Goal: Task Accomplishment & Management: Use online tool/utility

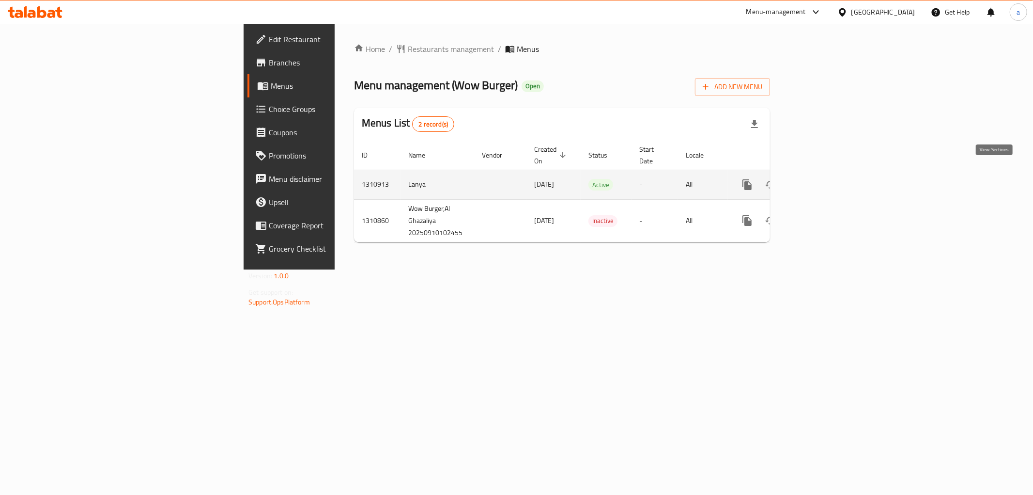
click at [823, 179] on icon "enhanced table" at bounding box center [818, 185] width 12 height 12
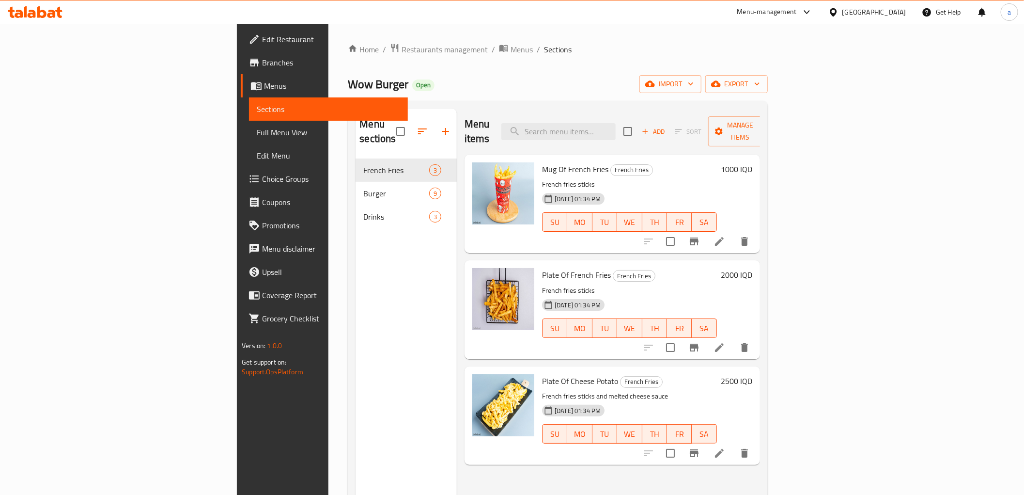
click at [257, 130] on span "Full Menu View" at bounding box center [328, 132] width 143 height 12
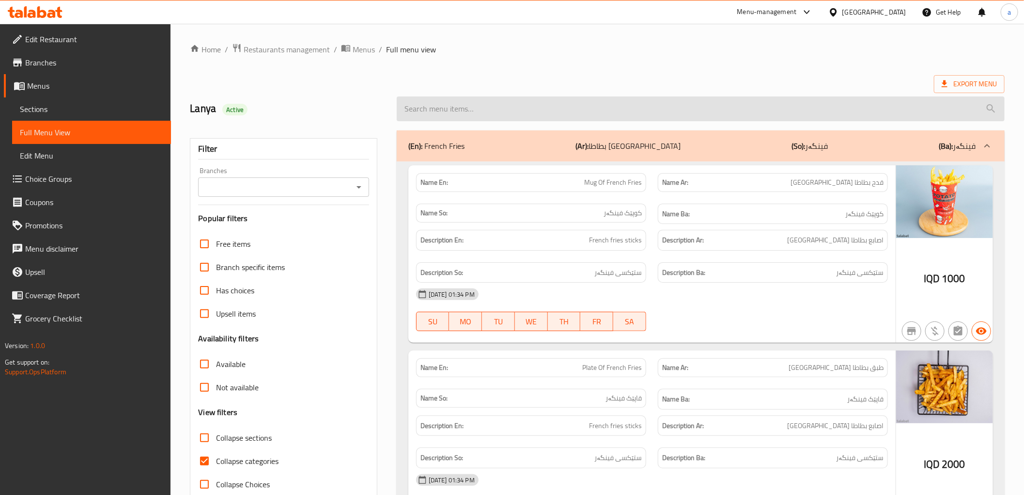
click at [453, 109] on input "search" at bounding box center [701, 108] width 608 height 25
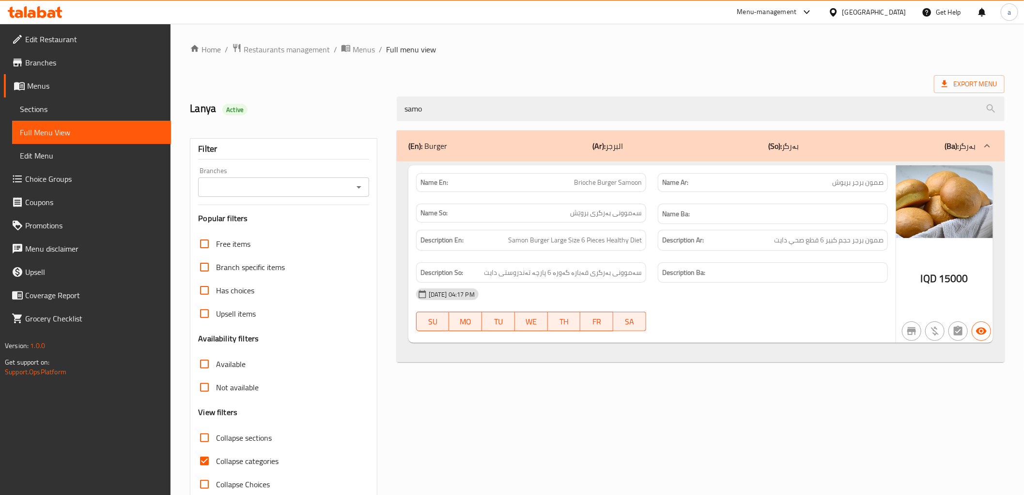
type input "samo"
click at [582, 177] on span "Brioche Burger Samoon" at bounding box center [608, 182] width 68 height 10
copy span "Brioche"
drag, startPoint x: 463, startPoint y: 108, endPoint x: 388, endPoint y: 103, distance: 75.2
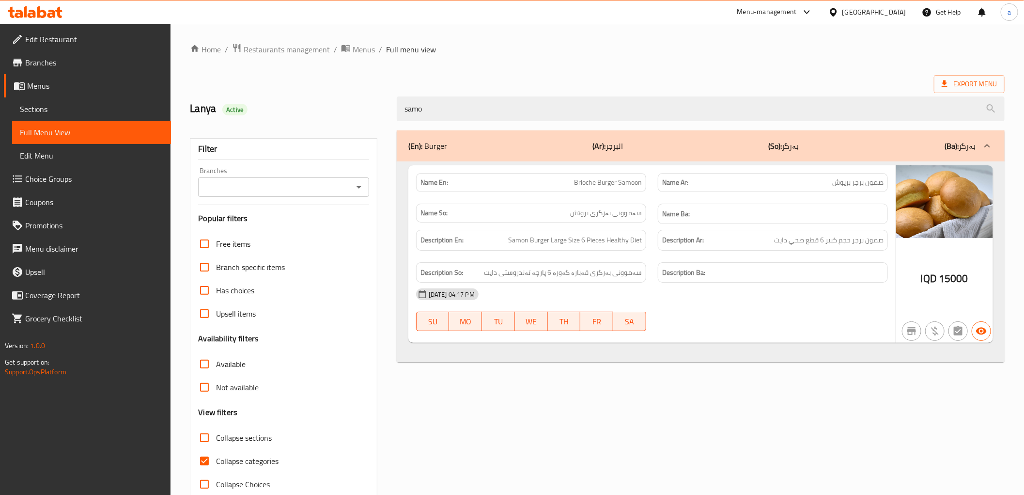
click at [388, 103] on div "Lanya Active samo" at bounding box center [597, 108] width 827 height 43
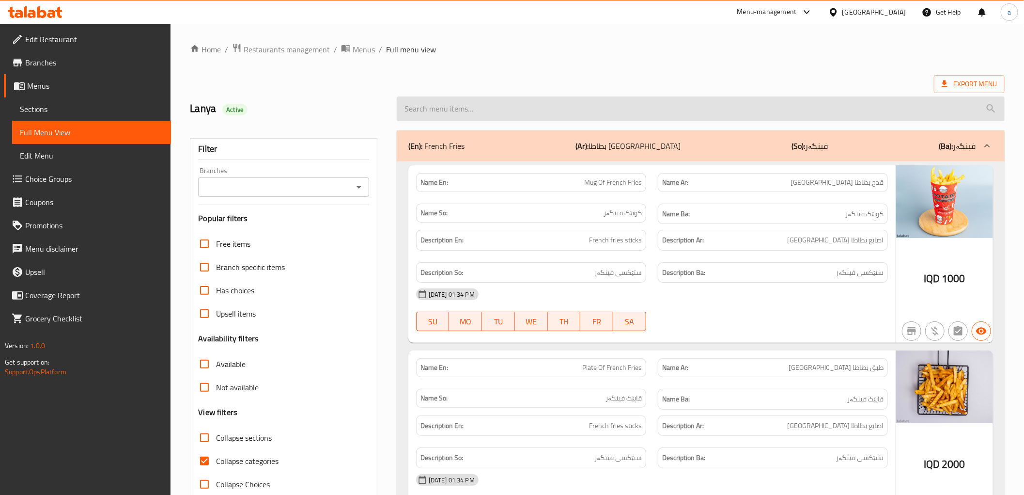
paste input "Brioche"
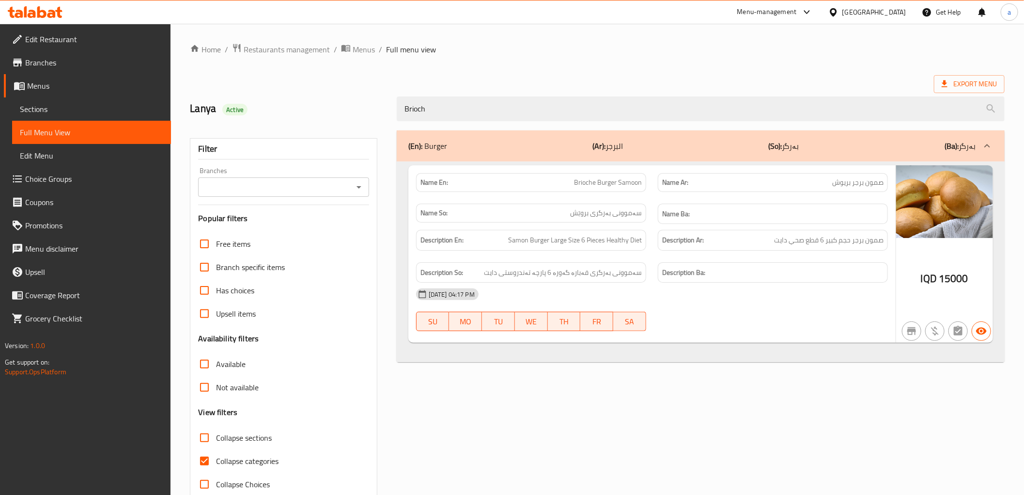
type input "Brioch"
click at [18, 14] on icon at bounding box center [19, 14] width 8 height 8
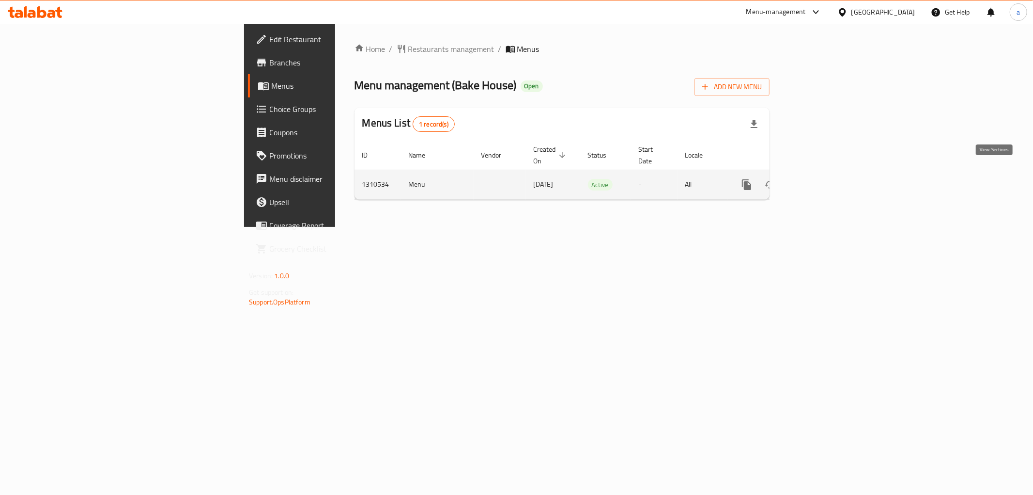
click at [823, 179] on icon "enhanced table" at bounding box center [817, 185] width 12 height 12
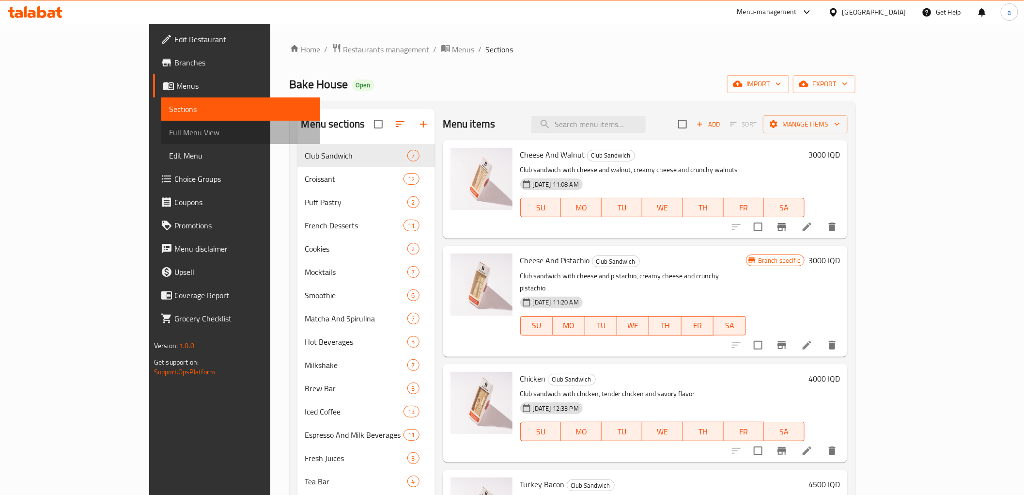
click at [169, 132] on span "Full Menu View" at bounding box center [240, 132] width 143 height 12
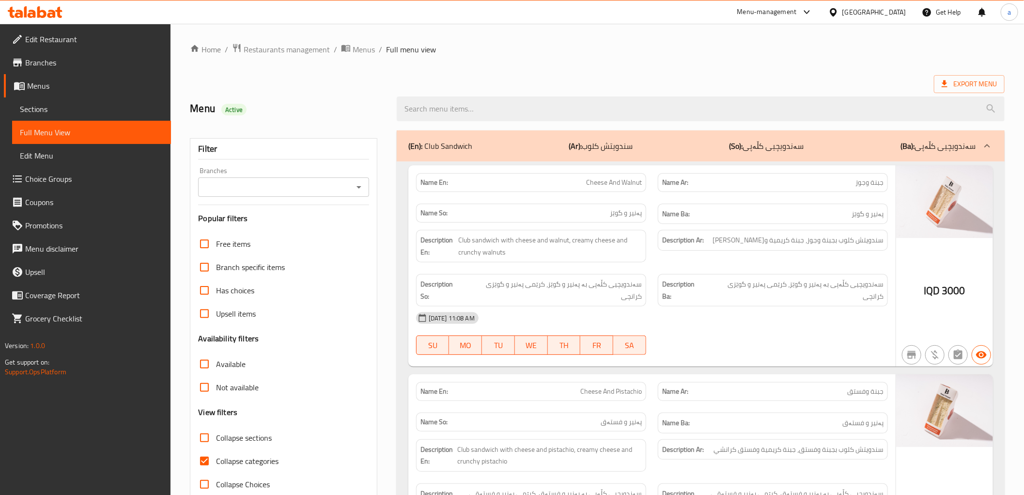
click at [359, 184] on icon "Open" at bounding box center [359, 187] width 12 height 12
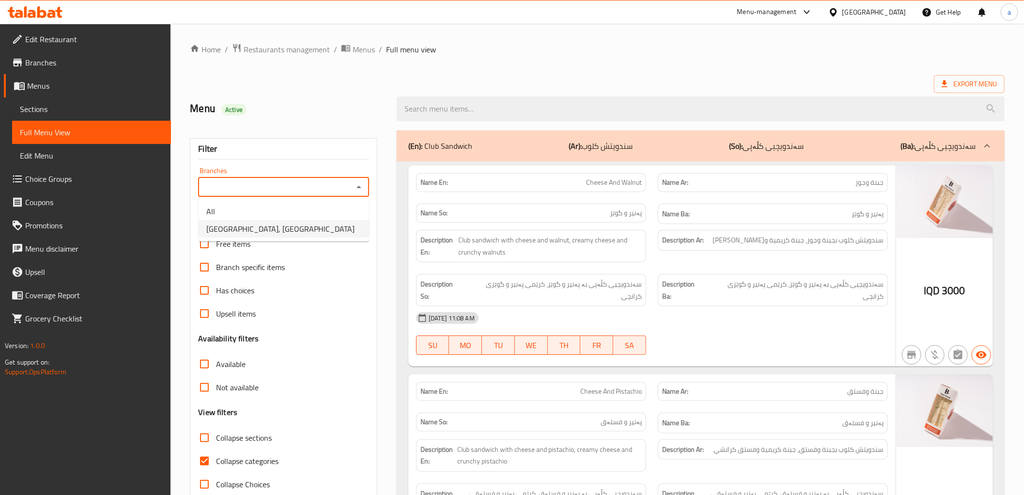
click at [332, 236] on li "Bake House, Danya City" at bounding box center [284, 228] width 171 height 17
type input "Bake House, Danya City"
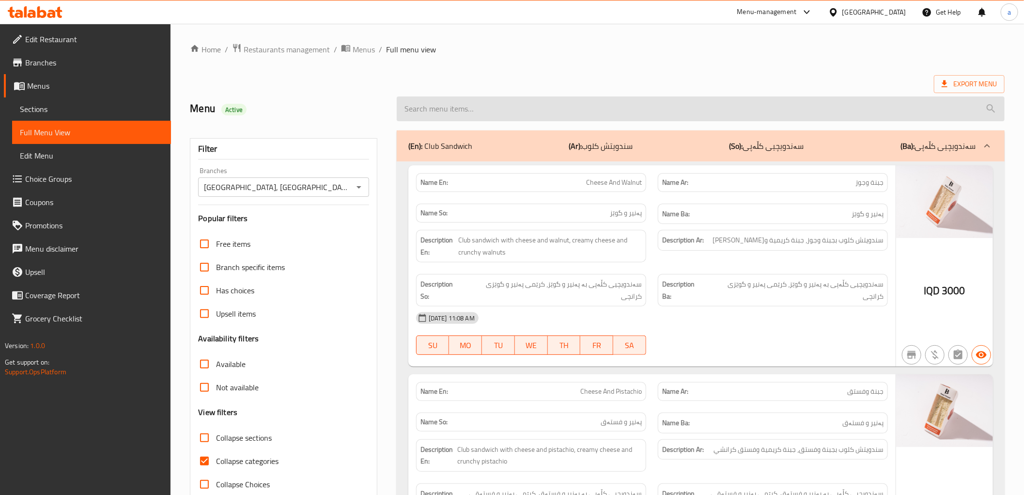
click at [597, 114] on input "search" at bounding box center [701, 108] width 608 height 25
type input "cheese and"
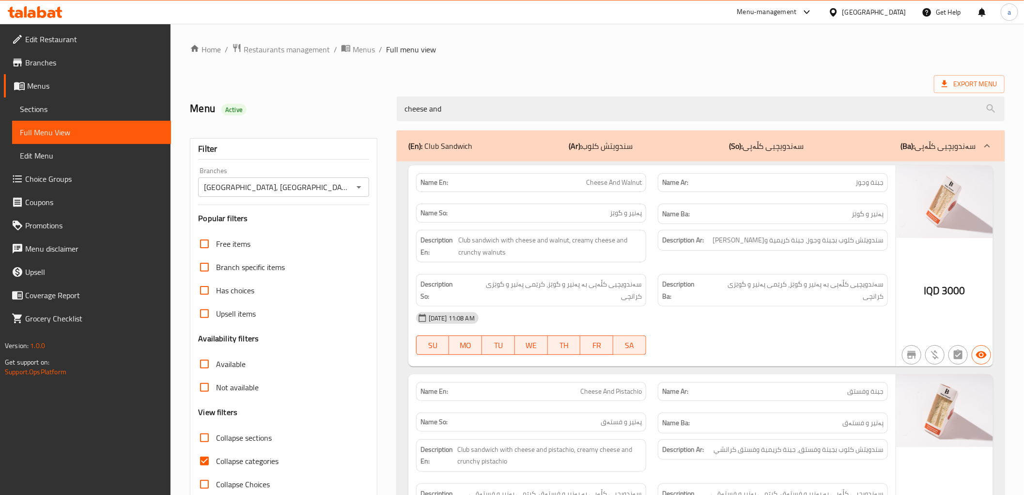
drag, startPoint x: 479, startPoint y: 103, endPoint x: 383, endPoint y: 112, distance: 95.9
click at [383, 112] on div "Menu Active cheese and" at bounding box center [597, 108] width 827 height 43
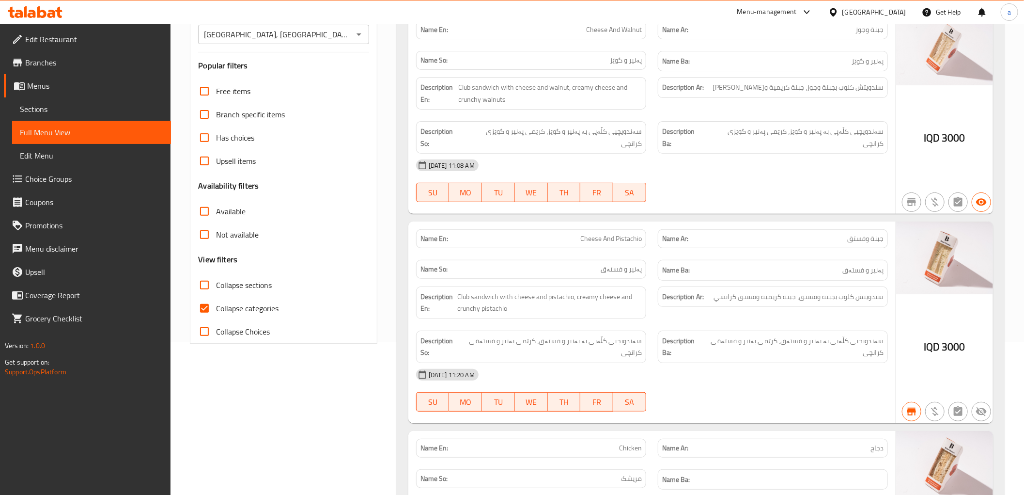
scroll to position [143, 0]
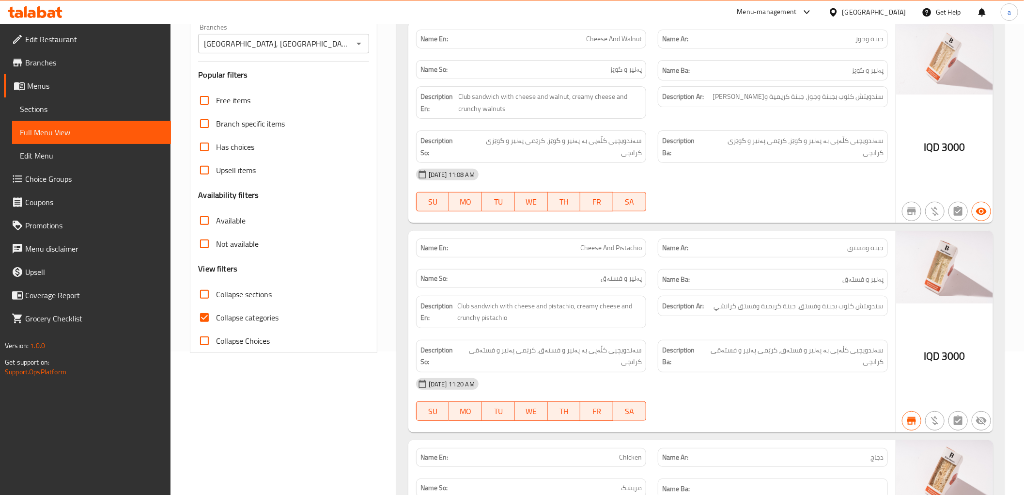
click at [617, 243] on div "Name En: Cheese And Pistachio" at bounding box center [531, 247] width 230 height 19
copy span "Cheese And Pistachio"
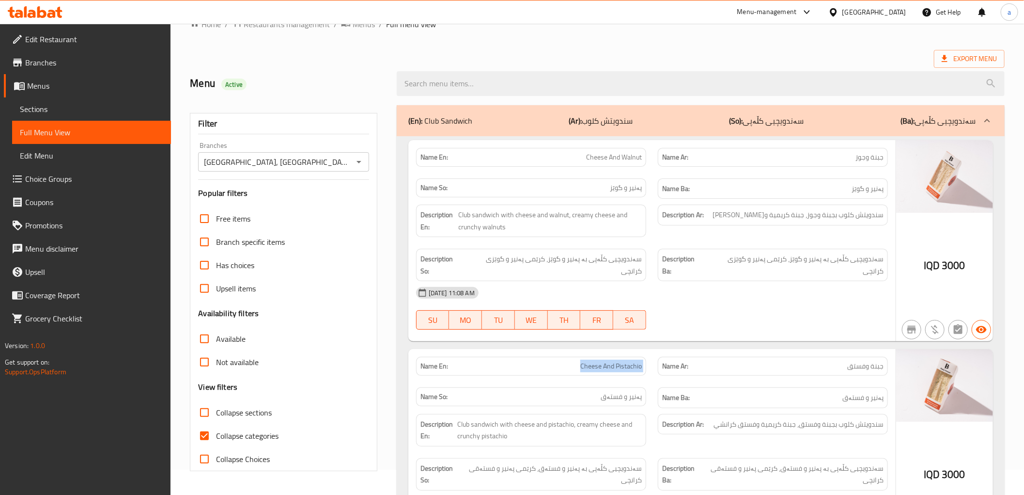
scroll to position [0, 0]
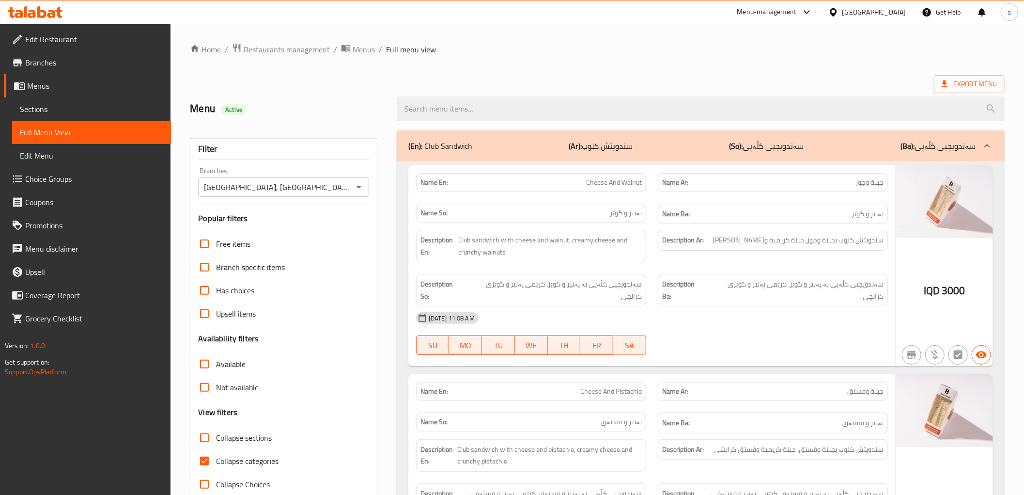
click at [550, 122] on div at bounding box center [701, 109] width 620 height 36
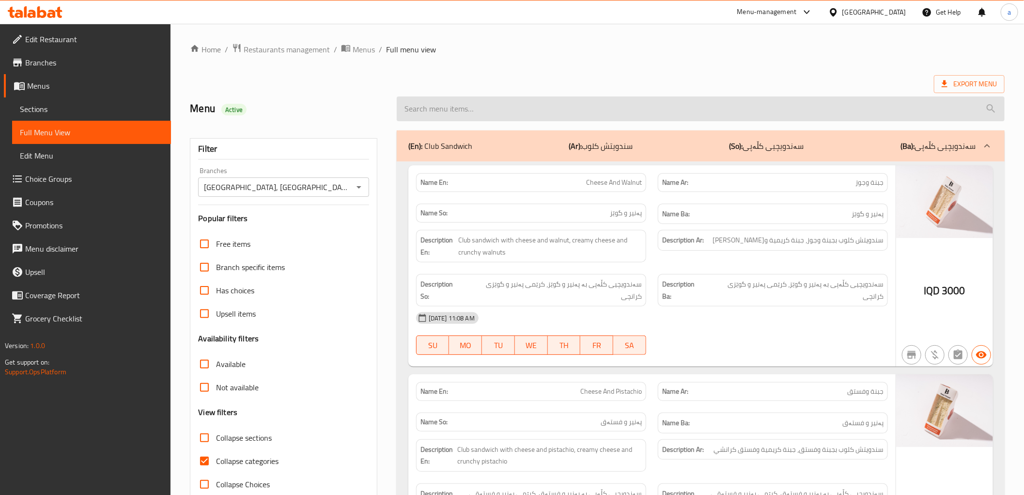
click at [550, 111] on input "search" at bounding box center [701, 108] width 608 height 25
paste input "Cheese And Pistachio"
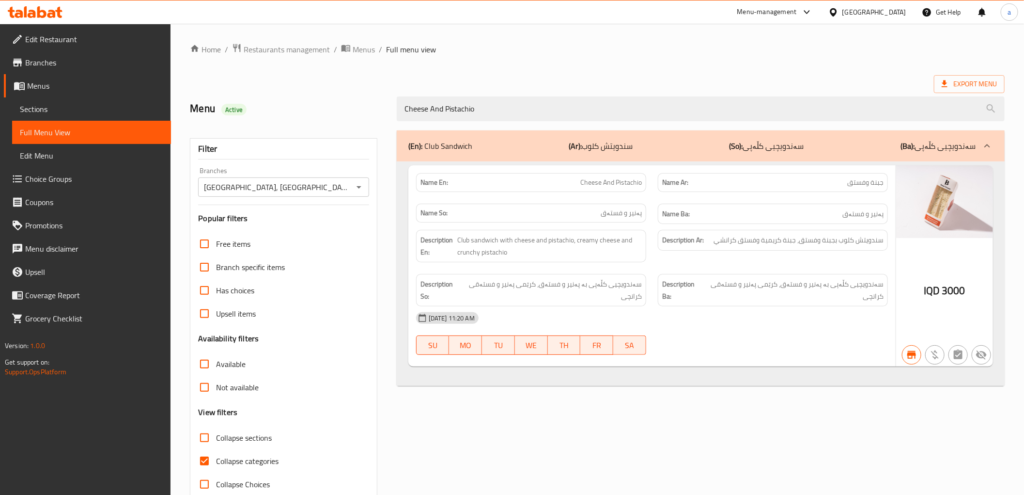
type input "Cheese And Pistachio"
click at [49, 7] on icon at bounding box center [35, 12] width 55 height 12
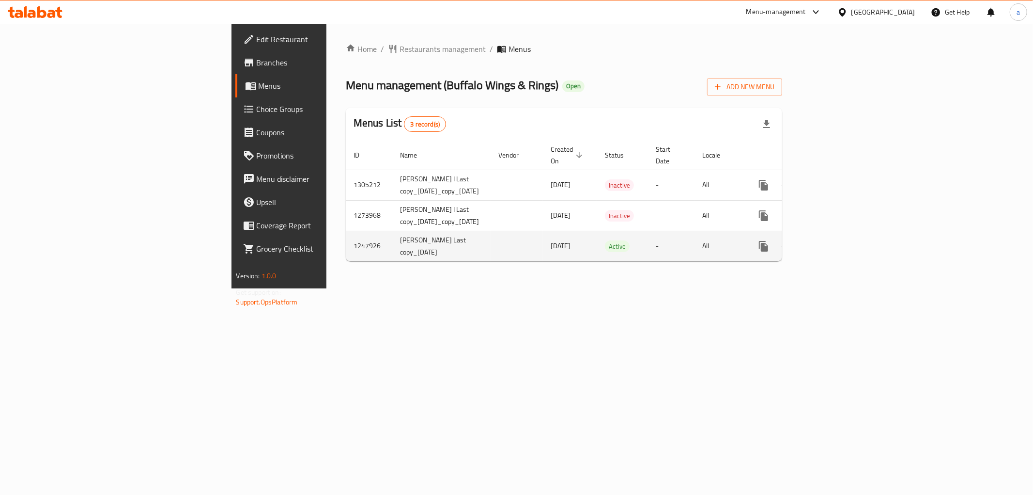
click at [840, 240] on icon "enhanced table" at bounding box center [834, 246] width 12 height 12
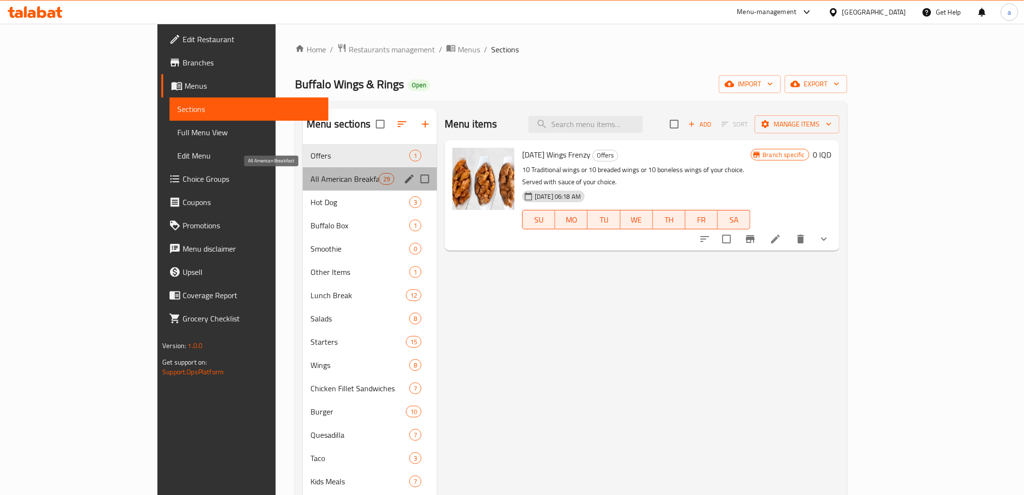
drag, startPoint x: 250, startPoint y: 178, endPoint x: 274, endPoint y: 181, distance: 24.8
click at [311, 181] on span "All American Breakfast" at bounding box center [345, 179] width 68 height 12
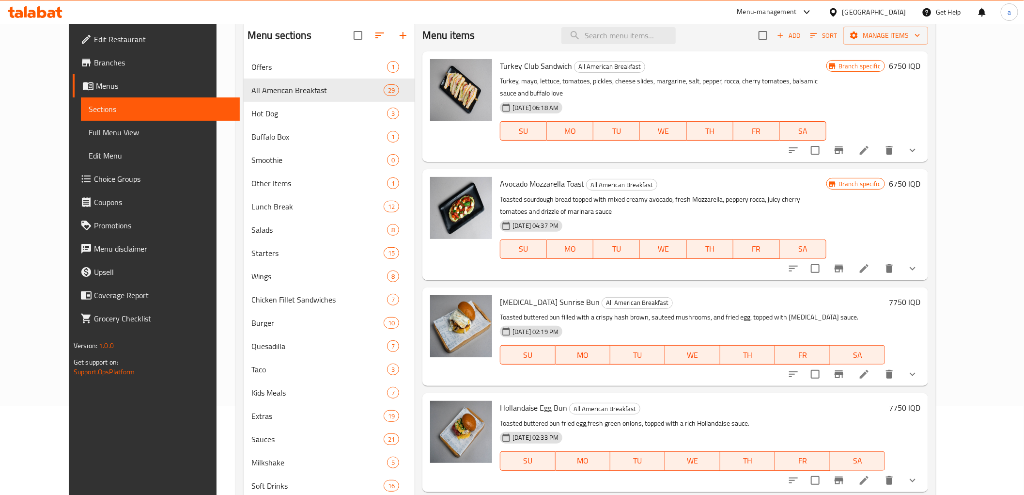
scroll to position [1, 0]
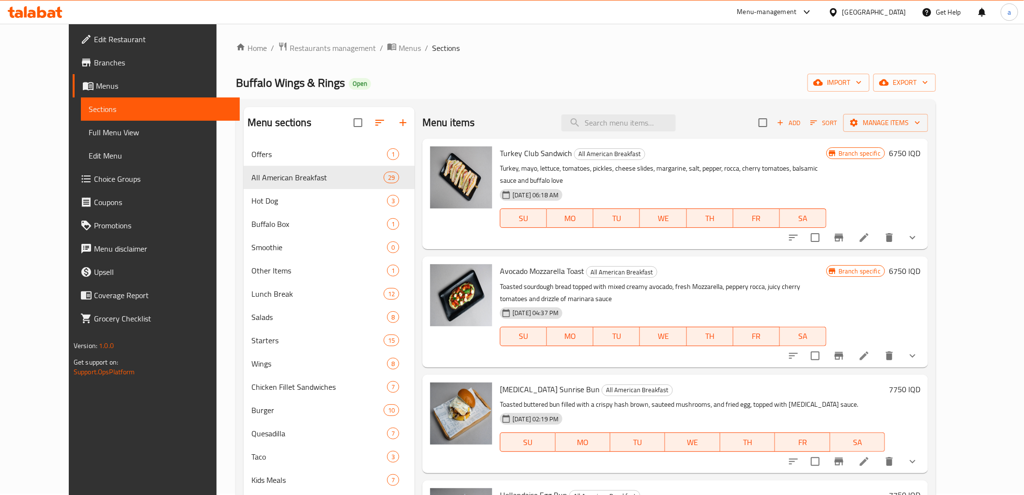
click at [89, 129] on span "Full Menu View" at bounding box center [160, 132] width 143 height 12
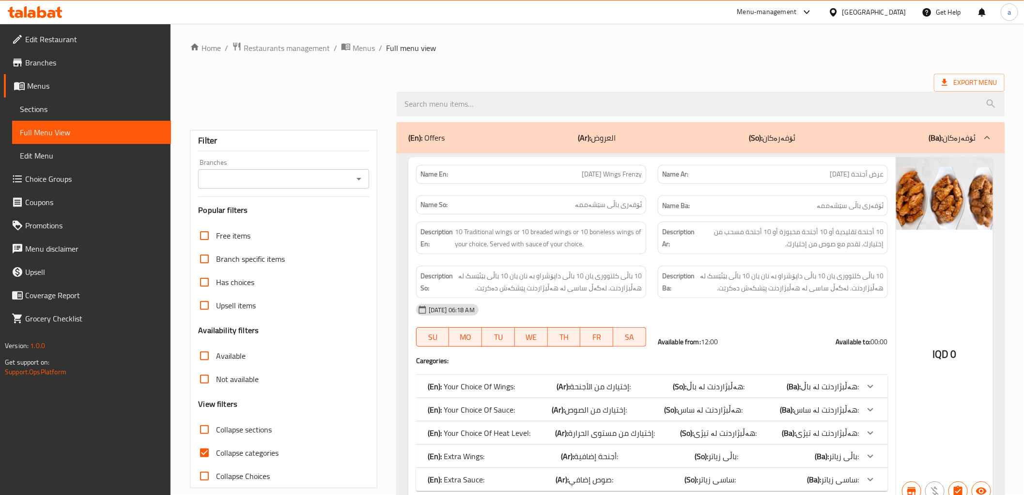
click at [358, 180] on icon "Open" at bounding box center [359, 179] width 12 height 12
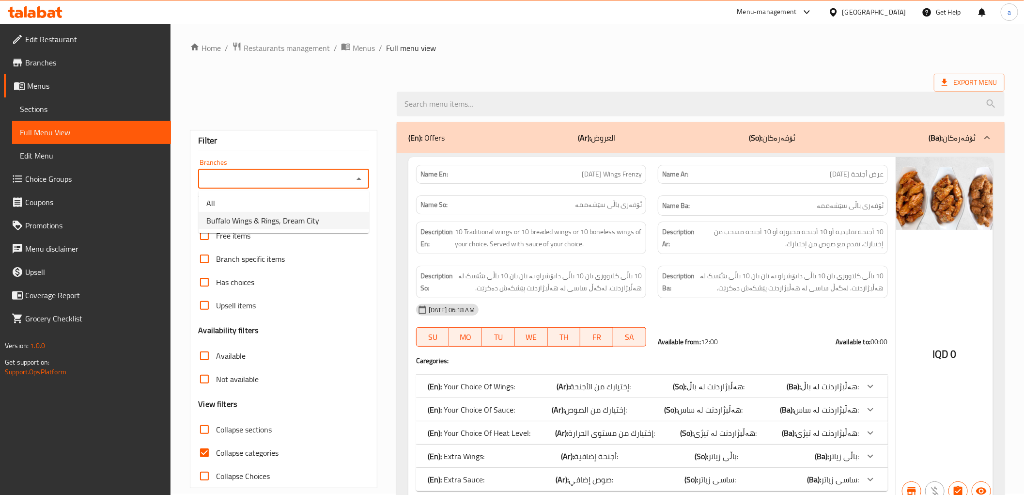
click at [329, 224] on li "Buffalo Wings & Rings, Dream City" at bounding box center [284, 220] width 171 height 17
type input "Buffalo Wings & Rings, Dream City"
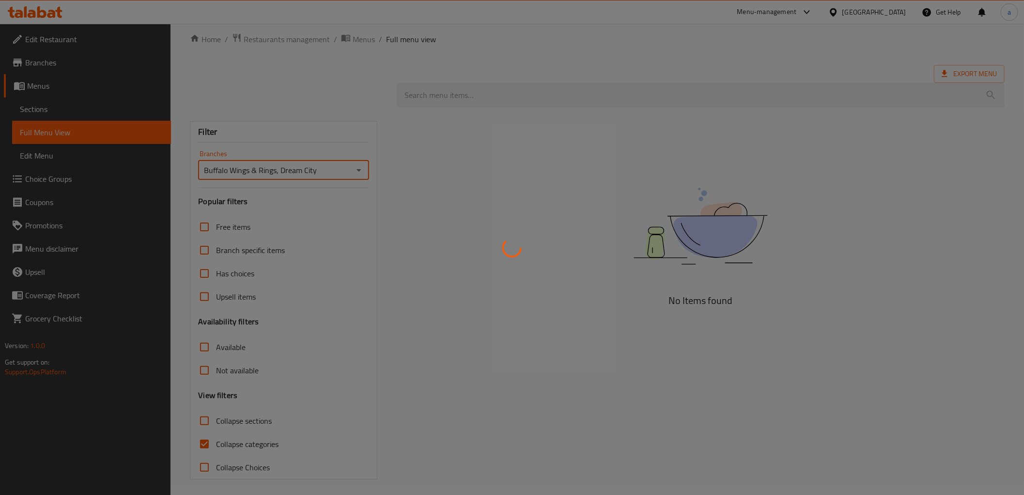
scroll to position [15, 0]
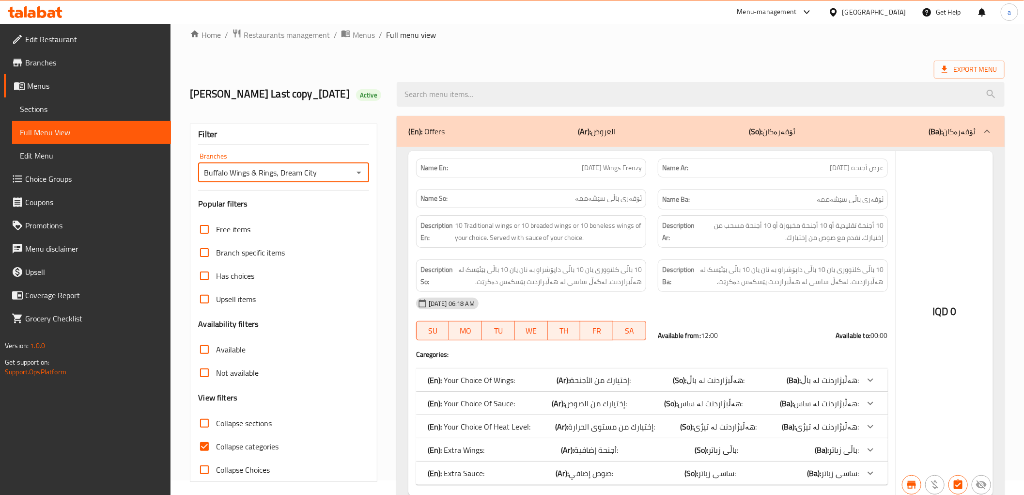
click at [245, 418] on div at bounding box center [512, 247] width 1024 height 495
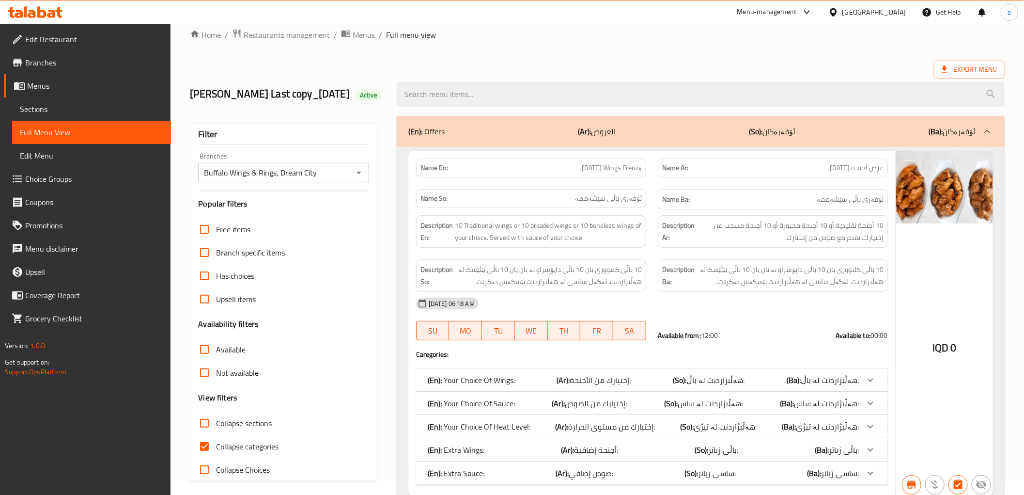
click at [243, 422] on span "Collapse sections" at bounding box center [244, 423] width 56 height 12
click at [216, 422] on input "Collapse sections" at bounding box center [204, 422] width 23 height 23
checkbox input "true"
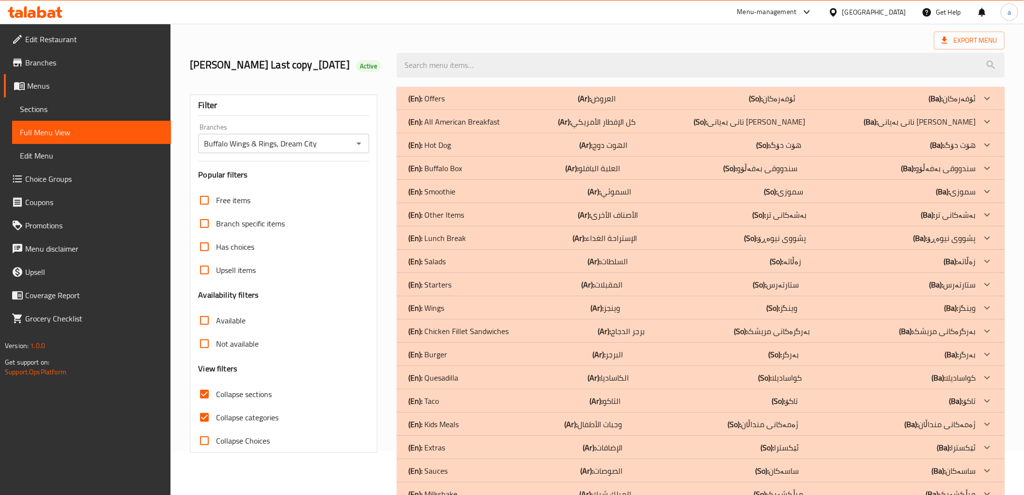
scroll to position [0, 0]
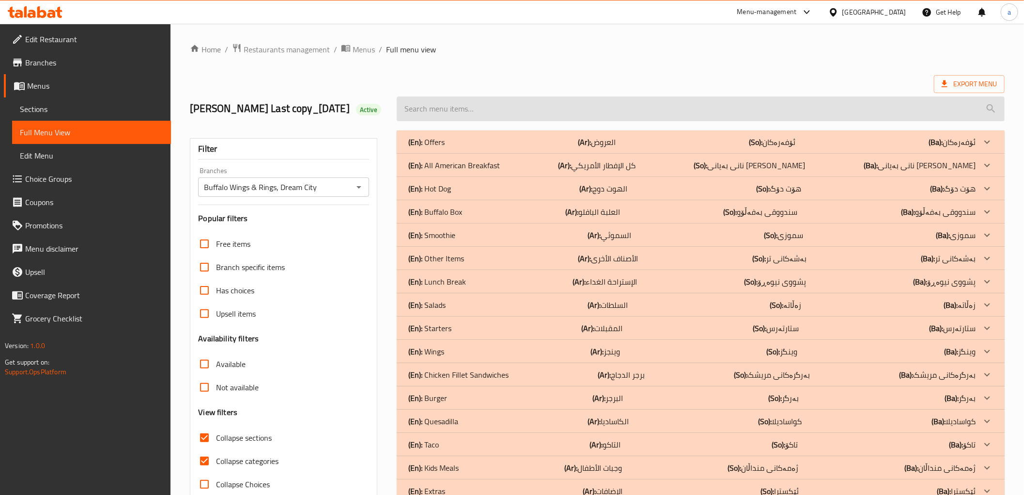
click at [490, 100] on input "search" at bounding box center [701, 108] width 608 height 25
paste input "breakfast"
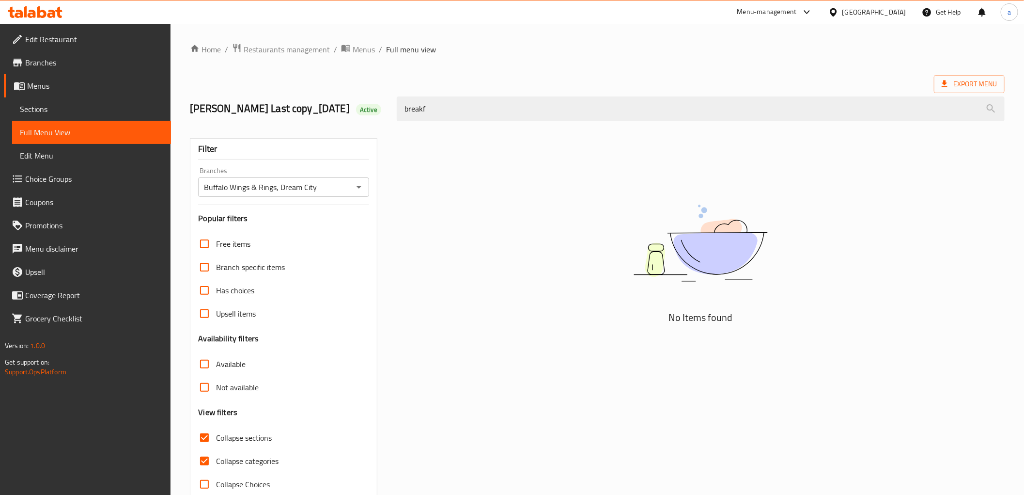
type input "breakf"
drag, startPoint x: 608, startPoint y: 103, endPoint x: 549, endPoint y: 51, distance: 78.3
click at [334, 100] on div "[PERSON_NAME] I Last copy_[DATE] Active breakf" at bounding box center [597, 108] width 827 height 43
click at [555, 80] on div "Export Menu" at bounding box center [597, 84] width 815 height 18
click at [549, 51] on ol "Home / Restaurants management / Menus / Full menu view" at bounding box center [597, 49] width 815 height 13
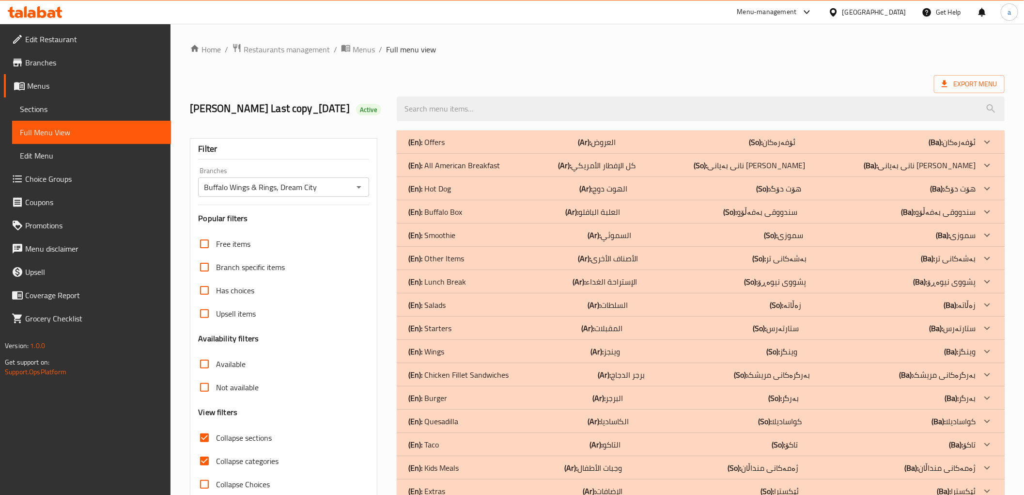
click at [530, 162] on div "(En): All American Breakfast (Ar): كل الإفطار الأمريكي (So): نانی بەیانی هەموو …" at bounding box center [691, 165] width 567 height 12
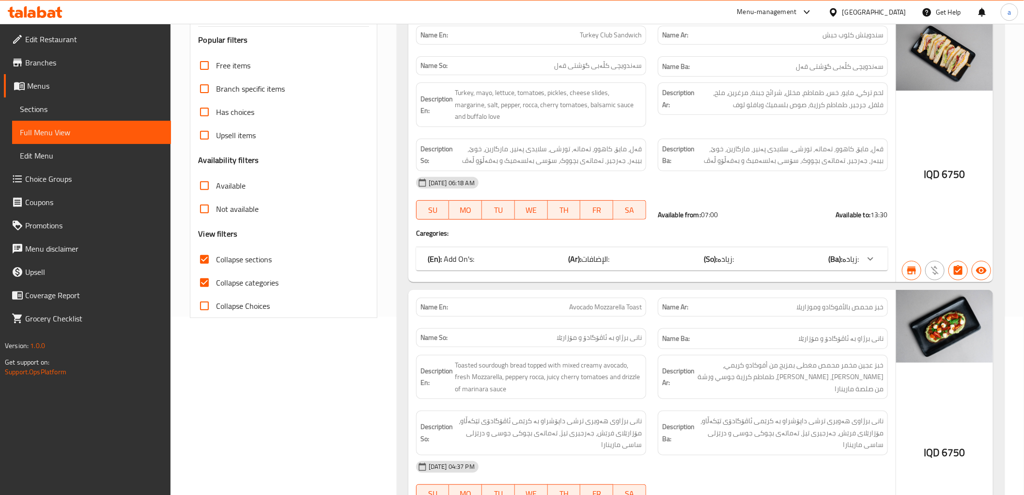
scroll to position [215, 0]
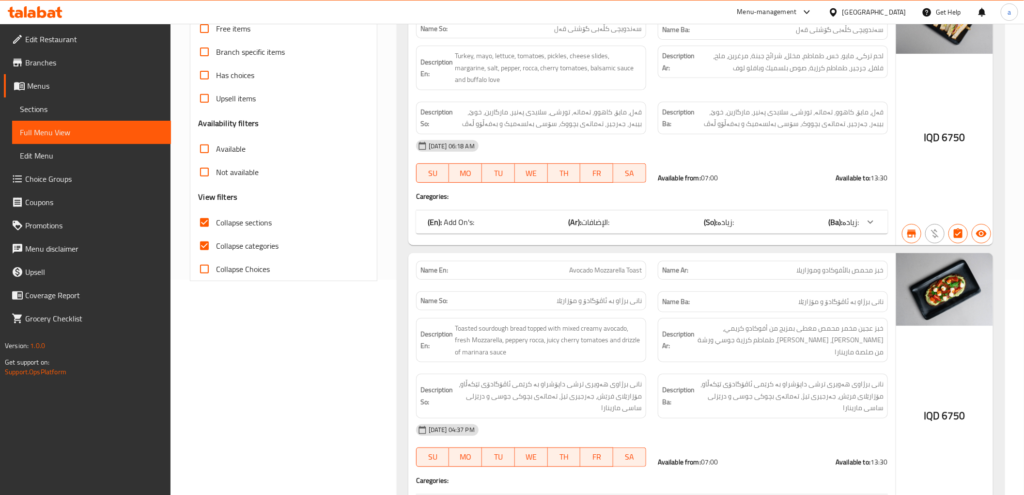
click at [36, 109] on span "Sections" at bounding box center [91, 109] width 143 height 12
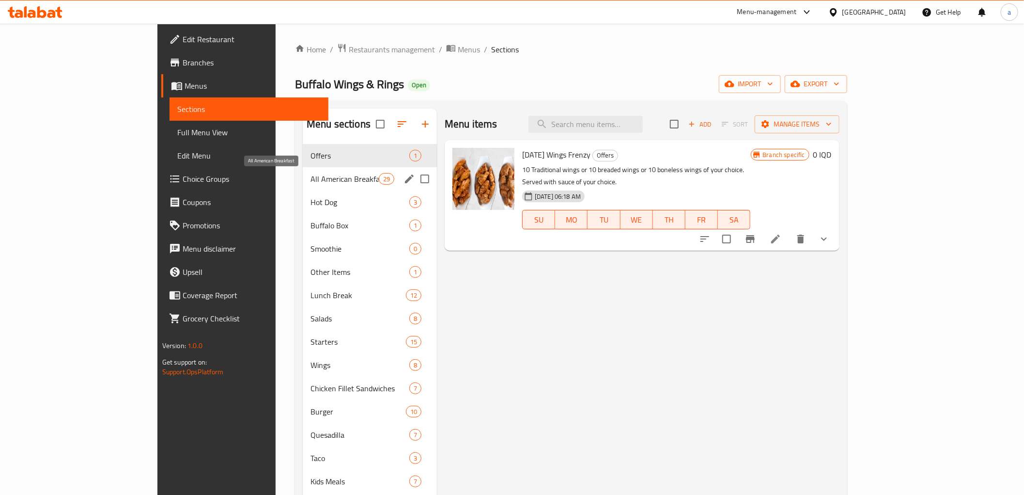
click at [311, 176] on span "All American Breakfast" at bounding box center [345, 179] width 68 height 12
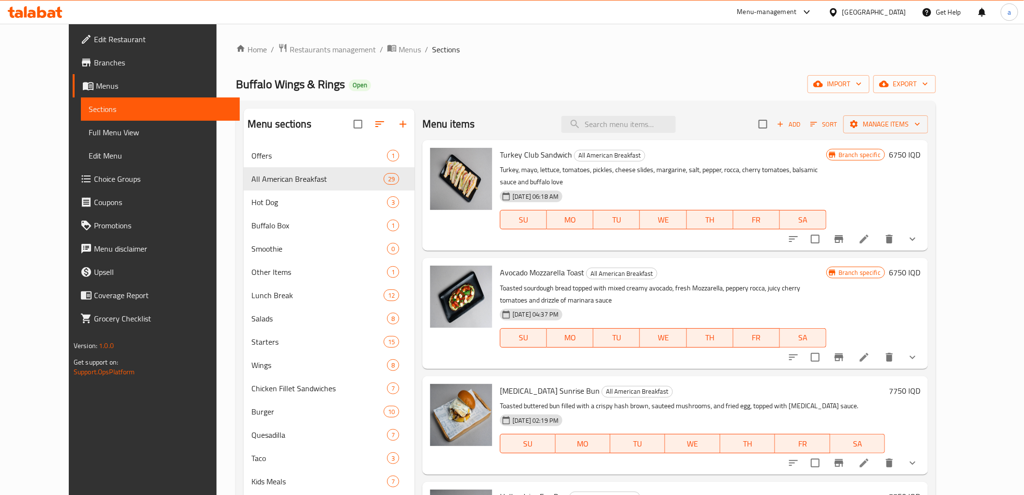
click at [89, 128] on span "Full Menu View" at bounding box center [160, 132] width 143 height 12
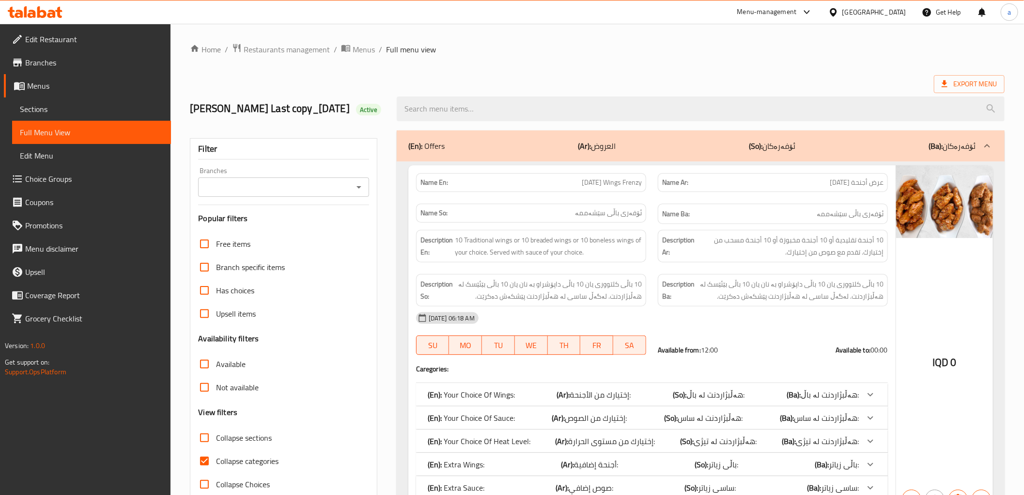
click at [250, 439] on span "Collapse sections" at bounding box center [244, 438] width 56 height 12
click at [216, 439] on input "Collapse sections" at bounding box center [204, 437] width 23 height 23
checkbox input "true"
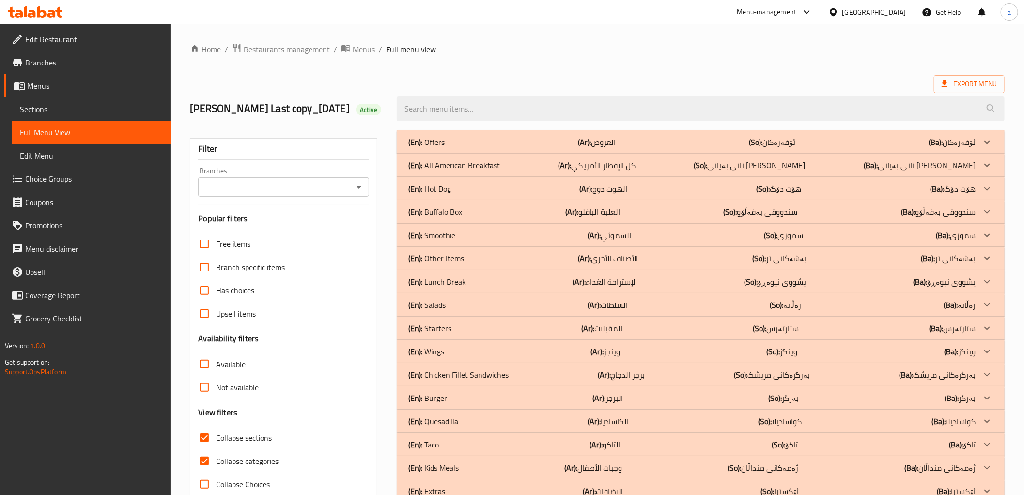
click at [354, 188] on icon "Open" at bounding box center [359, 187] width 12 height 12
click at [356, 189] on icon "Open" at bounding box center [359, 187] width 12 height 12
click at [331, 220] on h3 "Popular filters" at bounding box center [283, 218] width 171 height 11
click at [354, 189] on icon "Open" at bounding box center [359, 187] width 12 height 12
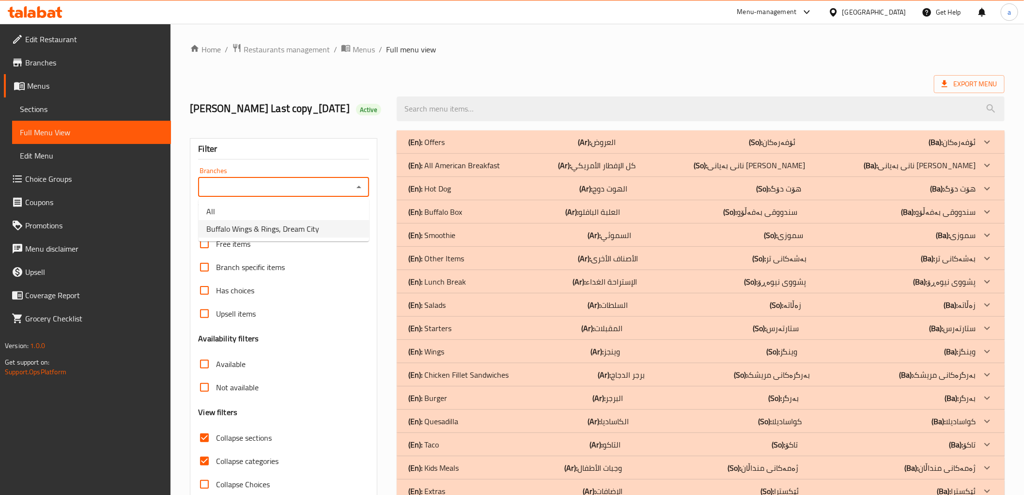
click at [350, 221] on li "Buffalo Wings & Rings, Dream City" at bounding box center [284, 228] width 171 height 17
type input "Buffalo Wings & Rings, Dream City"
click at [516, 169] on div "(En): All American Breakfast (Ar): كل الإفطار الأمريكي (So): نانی بەیانی هەموو …" at bounding box center [691, 165] width 567 height 12
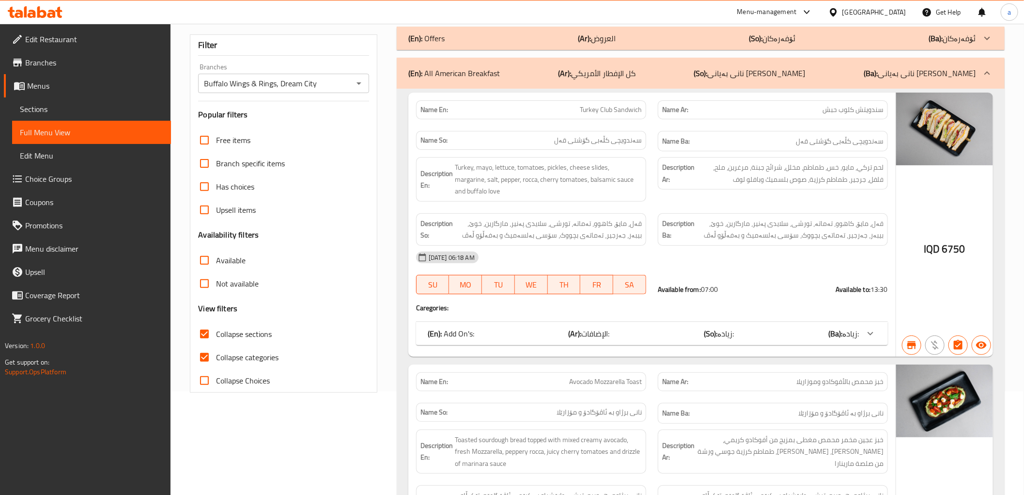
scroll to position [143, 0]
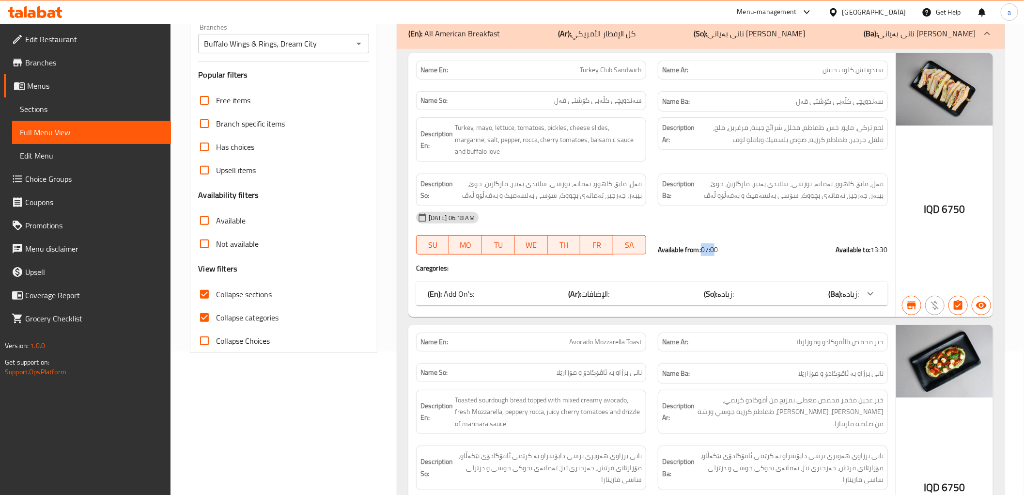
drag, startPoint x: 702, startPoint y: 252, endPoint x: 717, endPoint y: 250, distance: 15.6
click at [717, 250] on div "Available from: 07:00" at bounding box center [688, 250] width 61 height 10
click at [706, 249] on span "07:00" at bounding box center [709, 249] width 17 height 13
drag, startPoint x: 703, startPoint y: 249, endPoint x: 720, endPoint y: 249, distance: 16.5
click at [720, 249] on div "Available from: 07:00 Available to: 13:30" at bounding box center [773, 250] width 230 height 10
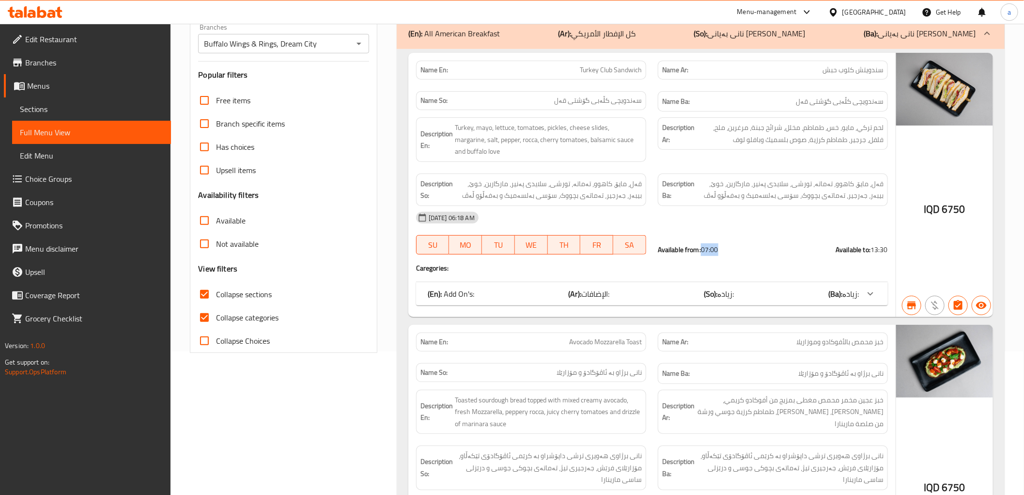
copy span "07:00"
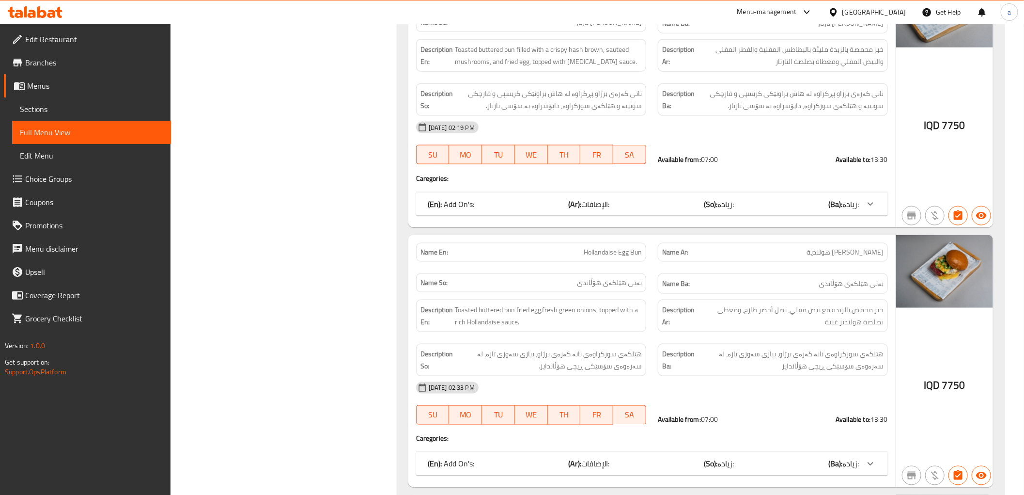
scroll to position [646, 0]
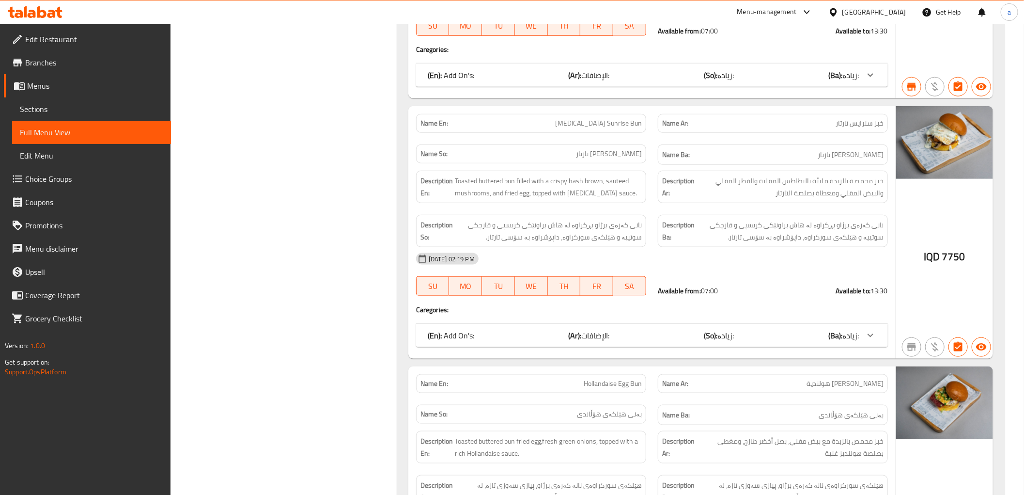
scroll to position [0, 0]
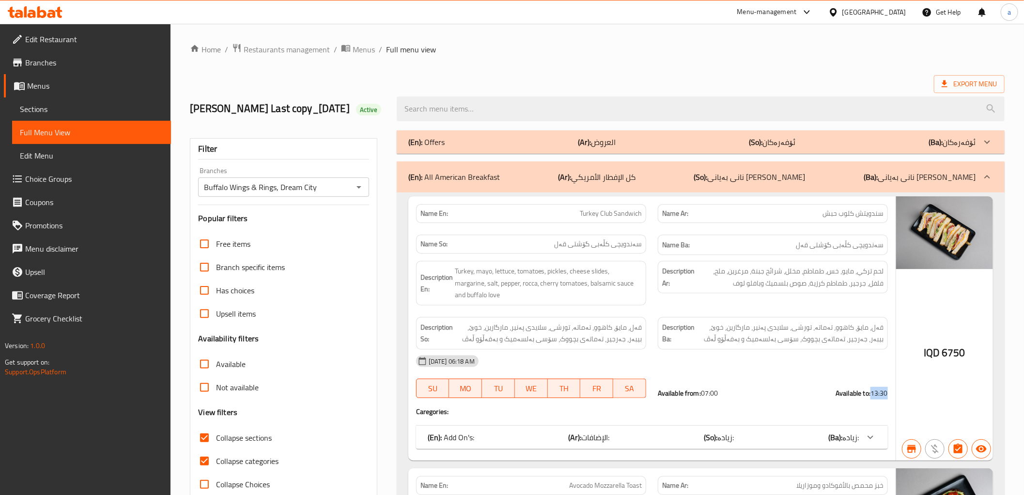
drag, startPoint x: 873, startPoint y: 395, endPoint x: 889, endPoint y: 395, distance: 15.5
click at [889, 395] on div "Available from: 07:00 Available to: 13:30" at bounding box center [773, 392] width 242 height 21
copy span "13:30"
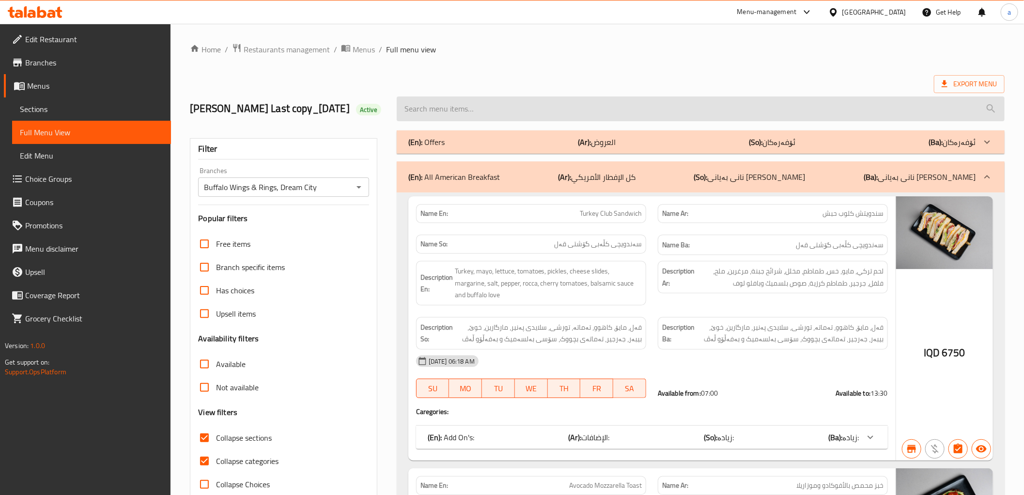
click at [510, 105] on input "search" at bounding box center [701, 108] width 608 height 25
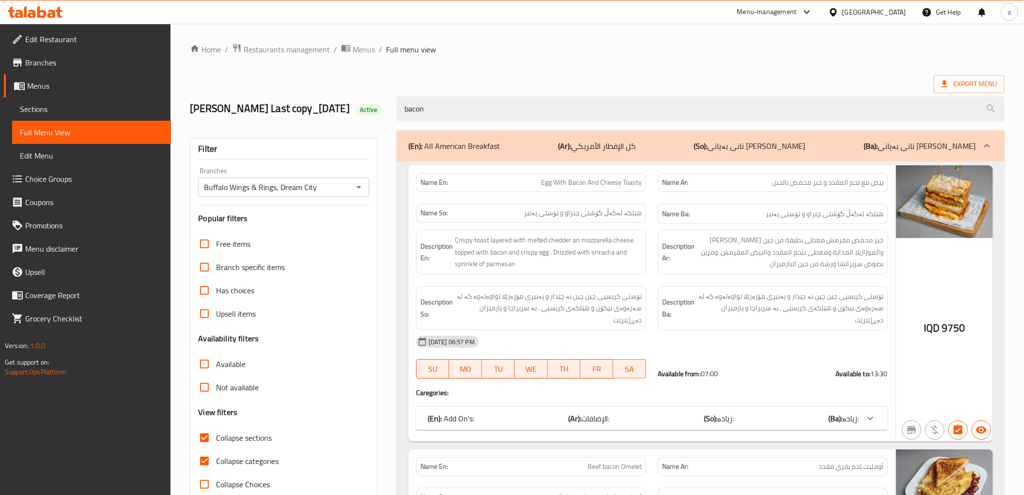
type input "bacon"
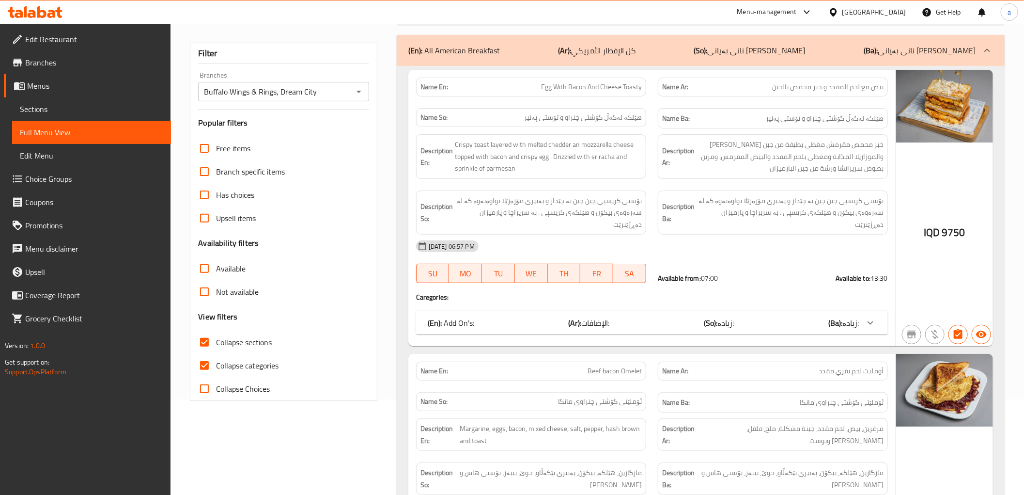
scroll to position [71, 0]
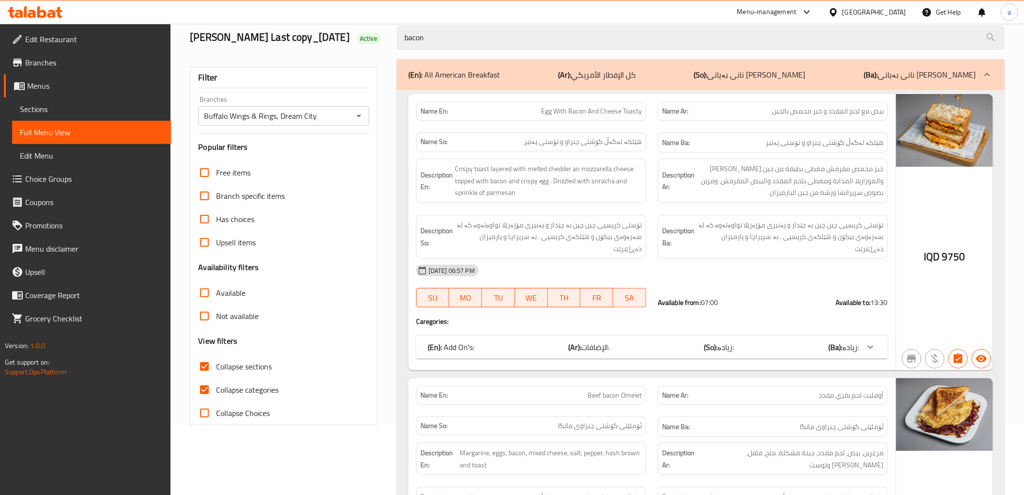
drag, startPoint x: 477, startPoint y: 33, endPoint x: 349, endPoint y: 31, distance: 127.9
click at [349, 31] on div "[PERSON_NAME] I Last copy_[DATE] Active bacon" at bounding box center [597, 37] width 827 height 43
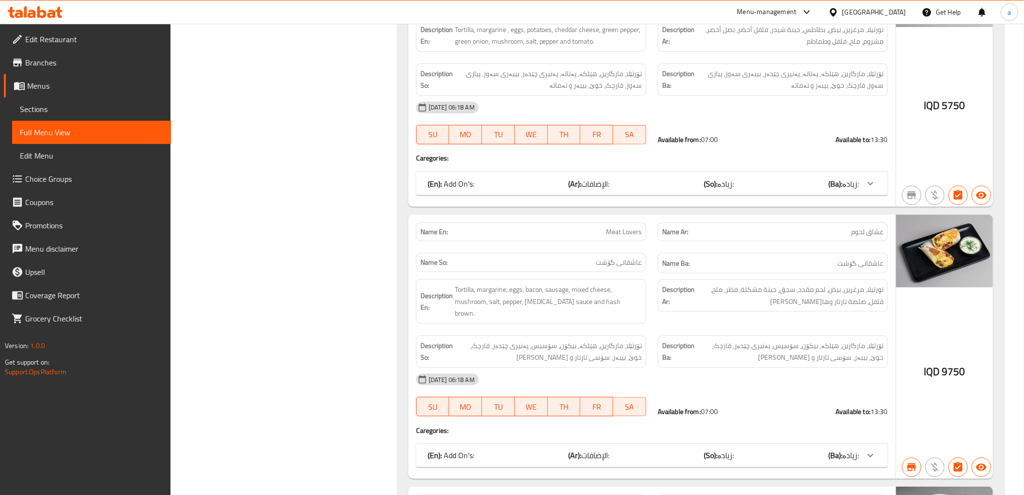
scroll to position [0, 0]
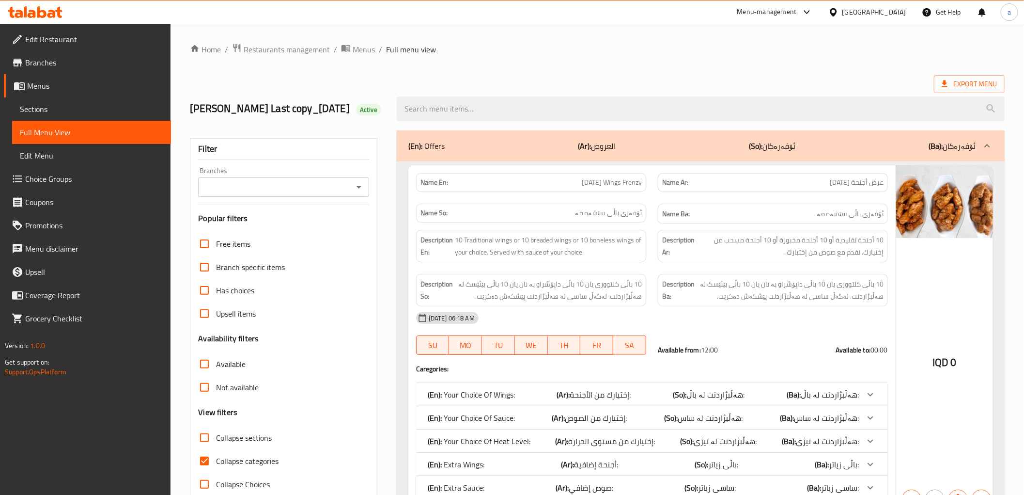
click at [245, 451] on label "Collapse categories" at bounding box center [236, 460] width 86 height 23
click at [216, 451] on input "Collapse categories" at bounding box center [204, 460] width 23 height 23
checkbox input "false"
click at [248, 429] on label "Collapse sections" at bounding box center [232, 437] width 79 height 23
click at [216, 429] on input "Collapse sections" at bounding box center [204, 437] width 23 height 23
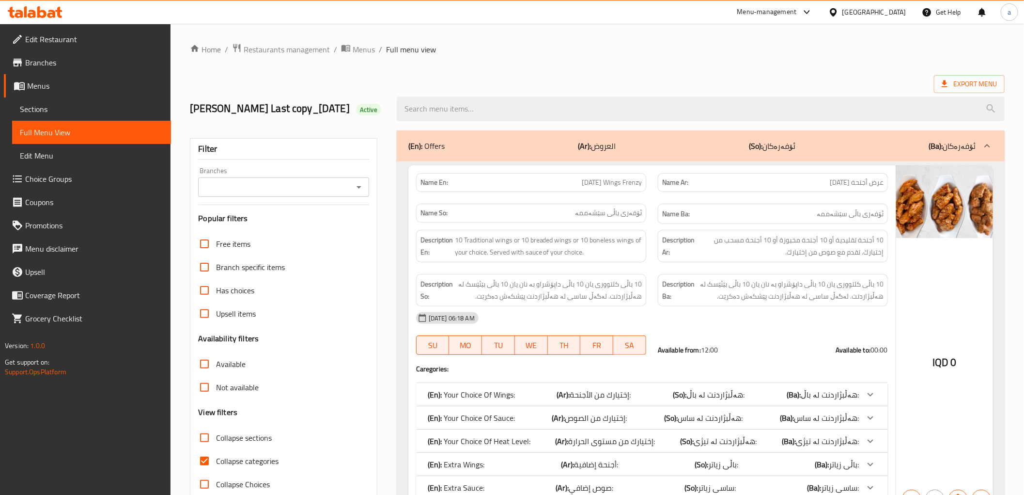
checkbox input "true"
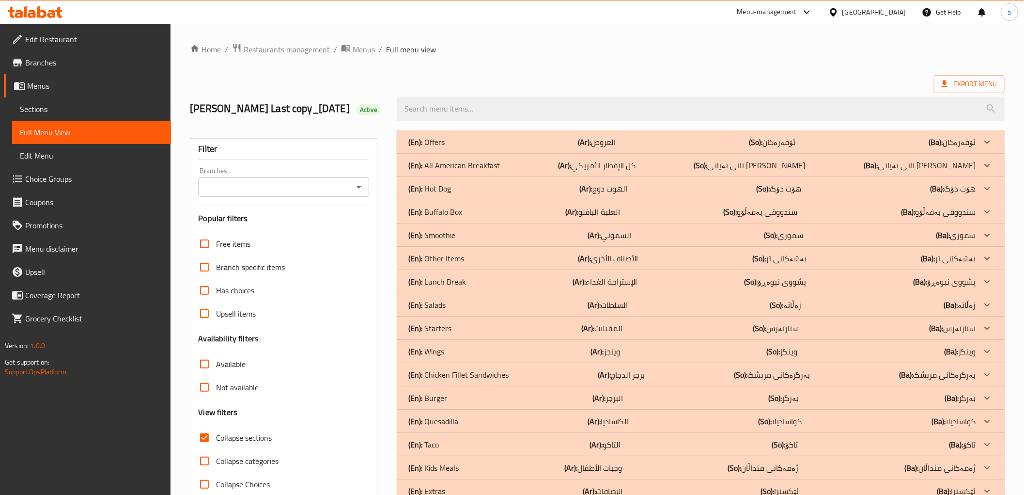
click at [469, 170] on p "(En): All American Breakfast" at bounding box center [454, 165] width 92 height 12
